Goal: Task Accomplishment & Management: Manage account settings

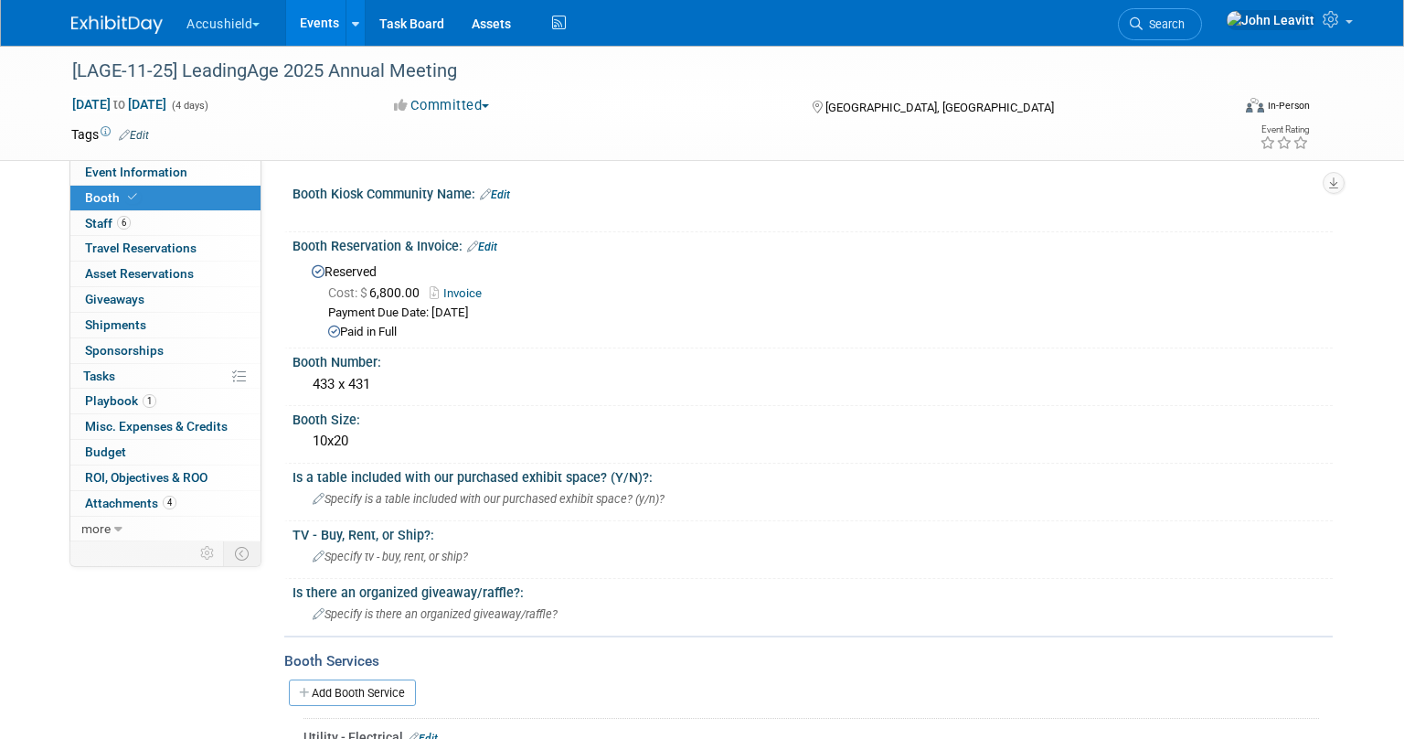
click at [89, 19] on img at bounding box center [116, 25] width 91 height 18
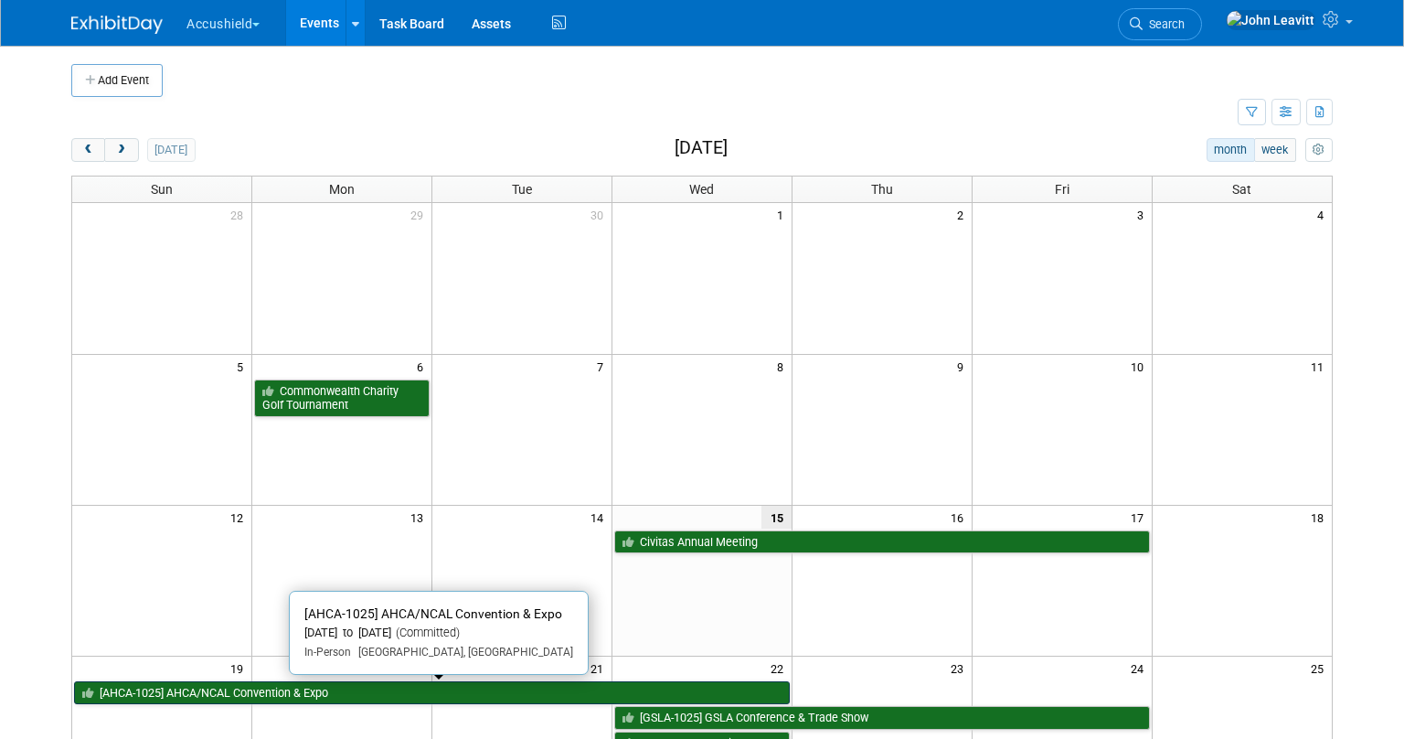
click at [219, 690] on link "[AHCA-1025] AHCA/NCAL Convention & Expo" at bounding box center [432, 693] width 716 height 24
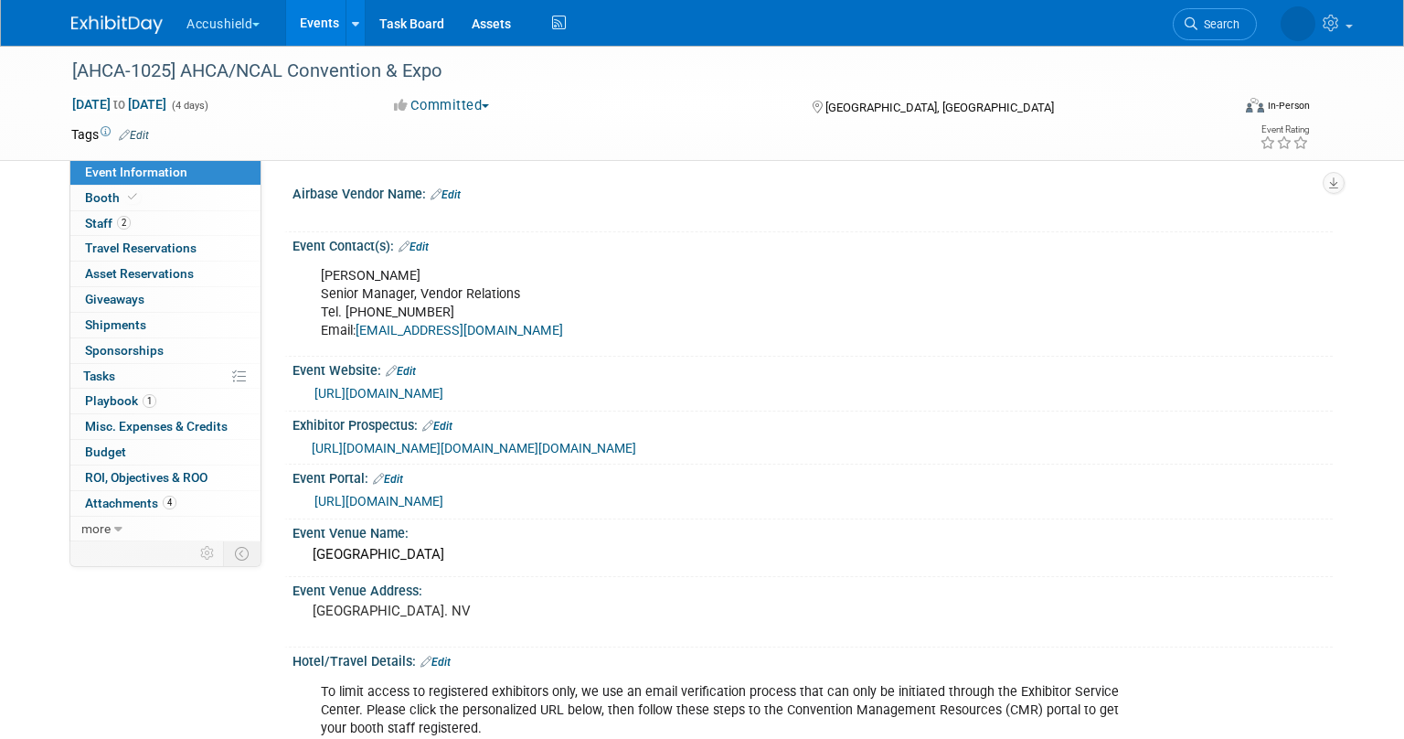
select select "Yes"
select select "WIP"
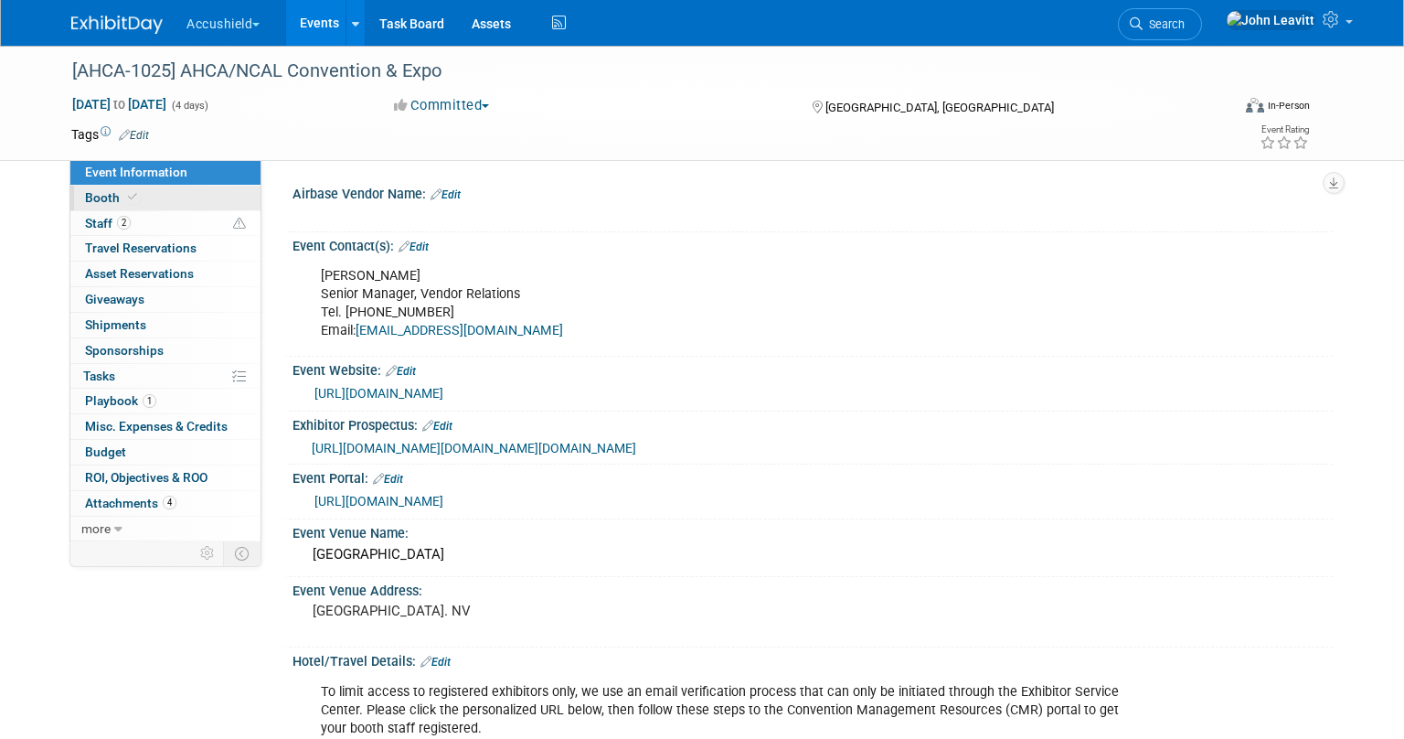
click at [105, 187] on link "Booth" at bounding box center [165, 198] width 190 height 25
